Goal: Book appointment/travel/reservation

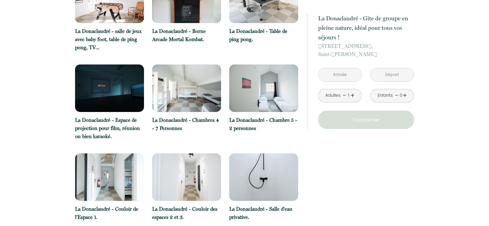
scroll to position [1041, 0]
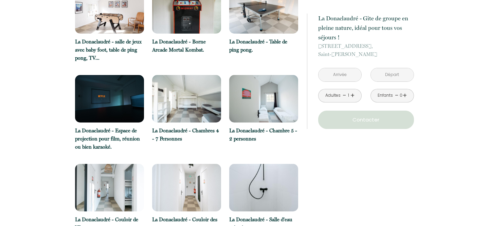
click at [342, 76] on input "text" at bounding box center [339, 74] width 43 height 13
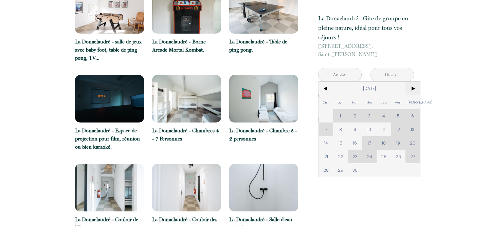
click at [413, 89] on span ">" at bounding box center [412, 89] width 15 height 14
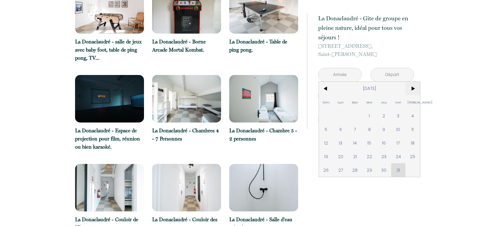
click at [413, 88] on span ">" at bounding box center [412, 89] width 15 height 14
click at [329, 156] on span "16" at bounding box center [326, 157] width 15 height 14
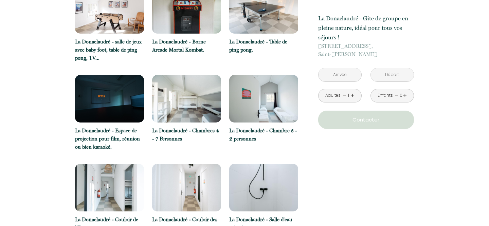
type input "[DATE]"
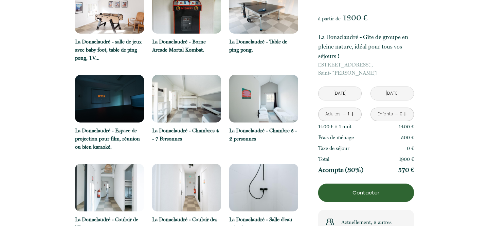
click at [347, 95] on input "[DATE]" at bounding box center [339, 93] width 43 height 13
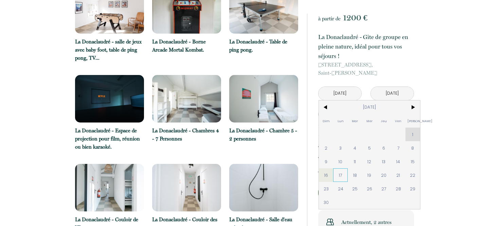
click at [340, 174] on span "17" at bounding box center [340, 175] width 15 height 14
type input "[DATE]"
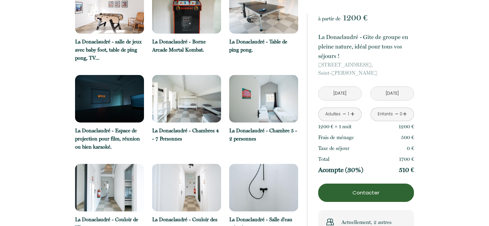
click at [383, 92] on input "[DATE]" at bounding box center [392, 93] width 43 height 13
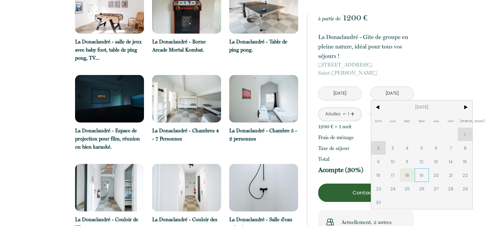
click at [422, 175] on span "19" at bounding box center [421, 175] width 15 height 14
type input "[DATE]"
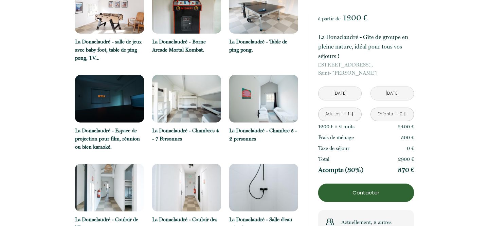
click at [353, 114] on link "+" at bounding box center [352, 114] width 4 height 11
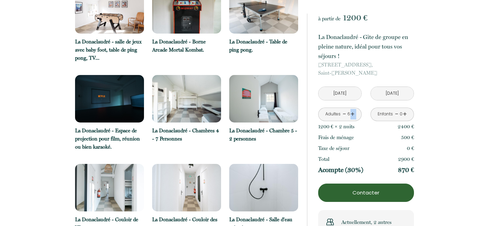
click at [353, 114] on link "+" at bounding box center [352, 114] width 4 height 11
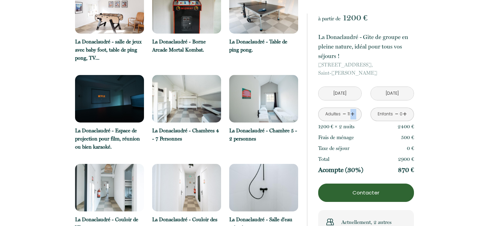
click at [353, 114] on link "+" at bounding box center [352, 114] width 4 height 11
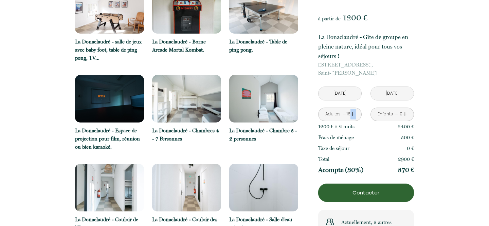
click at [353, 114] on link "+" at bounding box center [352, 114] width 4 height 11
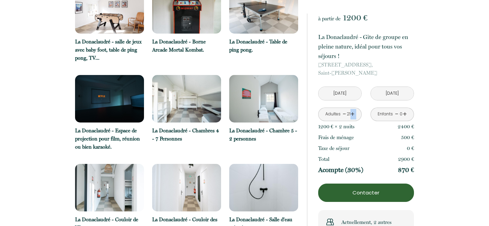
click at [353, 114] on link "+" at bounding box center [352, 114] width 4 height 11
click at [401, 138] on p "500 €" at bounding box center [407, 137] width 13 height 8
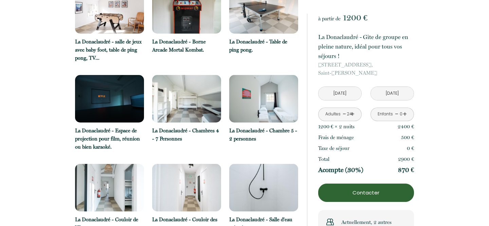
click at [401, 138] on p "500 €" at bounding box center [407, 137] width 13 height 8
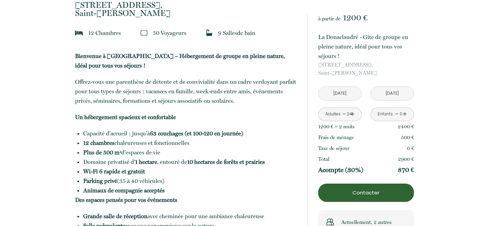
scroll to position [315, 0]
